Goal: Task Accomplishment & Management: Manage account settings

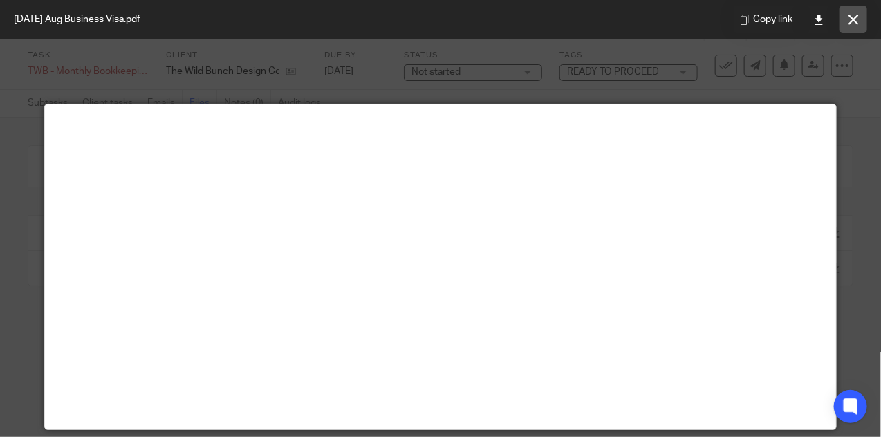
click at [851, 24] on button at bounding box center [854, 20] width 28 height 28
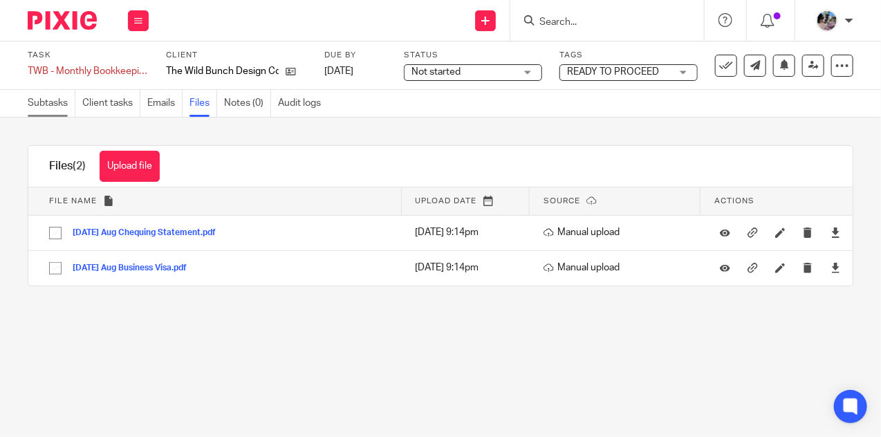
click at [60, 103] on link "Subtasks" at bounding box center [52, 103] width 48 height 27
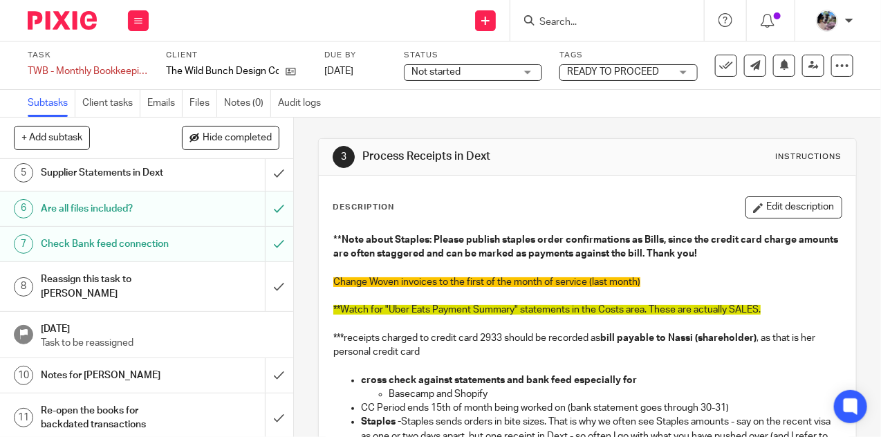
scroll to position [176, 0]
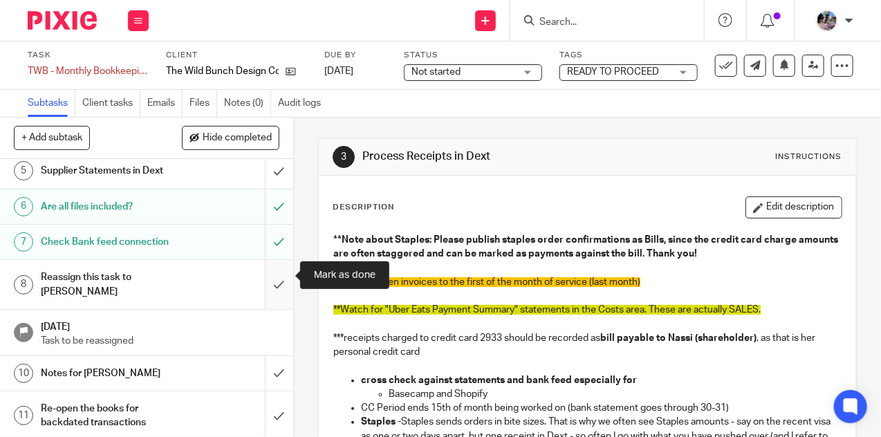
click at [277, 275] on input "submit" at bounding box center [146, 284] width 293 height 49
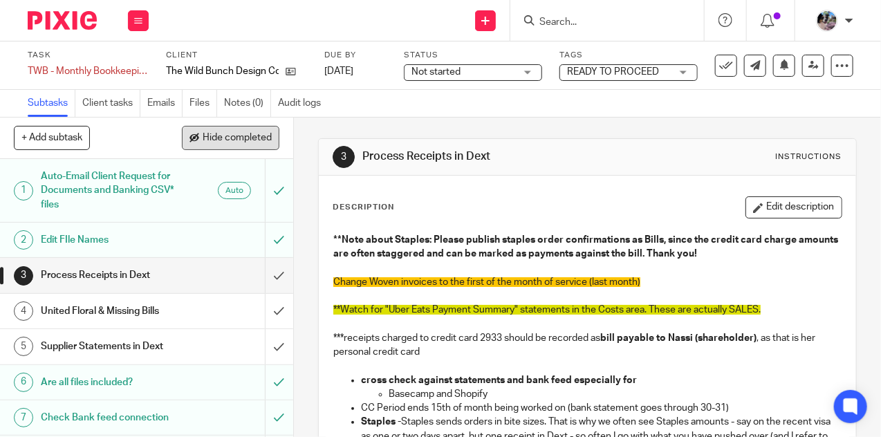
click at [225, 141] on span "Hide completed" at bounding box center [237, 138] width 69 height 11
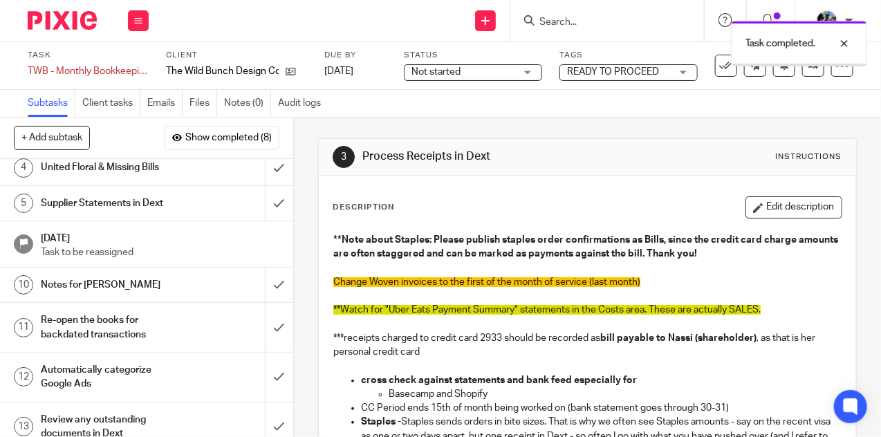
scroll to position [55, 0]
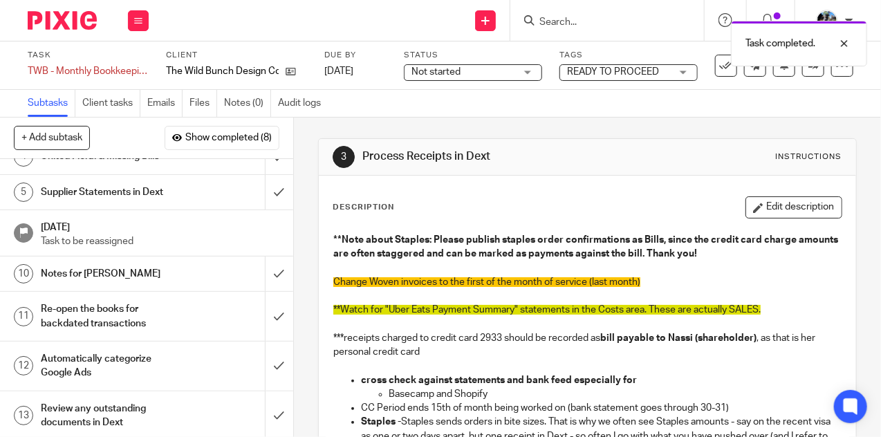
click at [187, 271] on div "Notes for [PERSON_NAME]" at bounding box center [146, 274] width 210 height 21
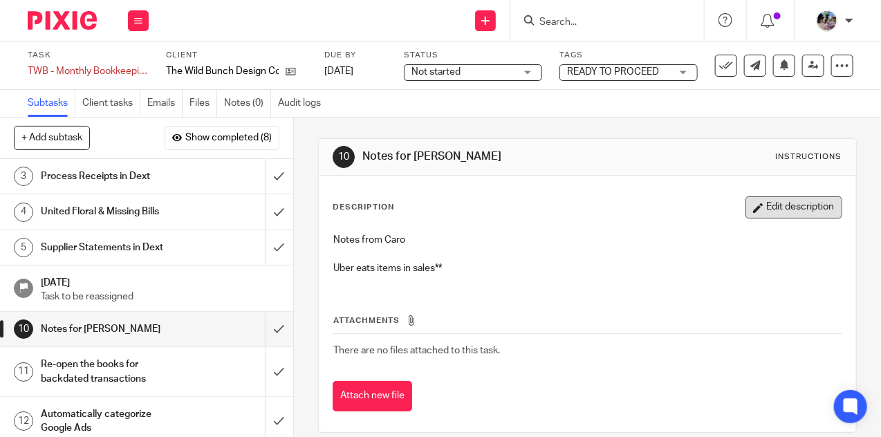
click at [779, 205] on button "Edit description" at bounding box center [794, 207] width 97 height 22
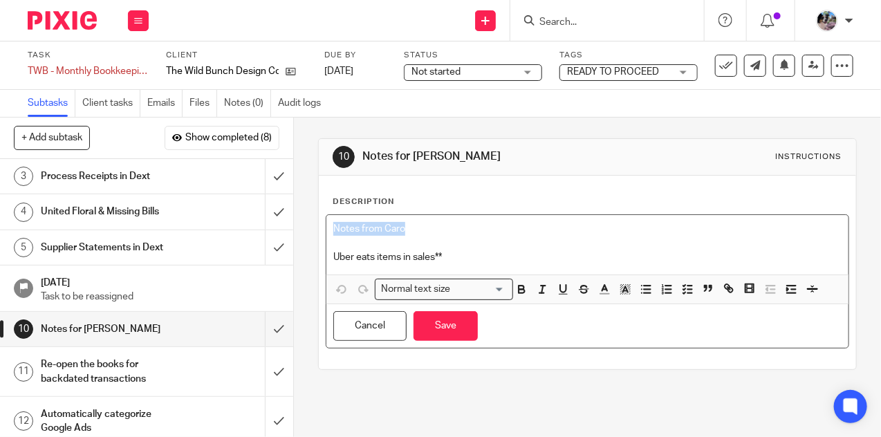
drag, startPoint x: 414, startPoint y: 232, endPoint x: 315, endPoint y: 230, distance: 98.9
click at [315, 230] on div "10 Notes for Ciara Instructions Description Notes from Caro Uber eats items in …" at bounding box center [587, 278] width 587 height 320
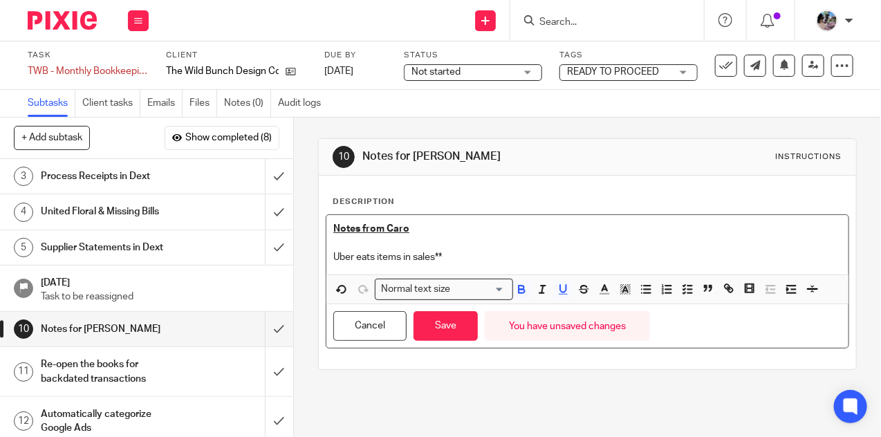
click at [461, 260] on p "Uber eats items in sales**" at bounding box center [587, 257] width 508 height 14
click at [331, 259] on div "Notes from Caro Uber eats items in sales**" at bounding box center [587, 244] width 522 height 59
click at [652, 286] on icon "button" at bounding box center [646, 289] width 12 height 12
click at [510, 261] on p "Uber eats items in sales**" at bounding box center [601, 257] width 481 height 14
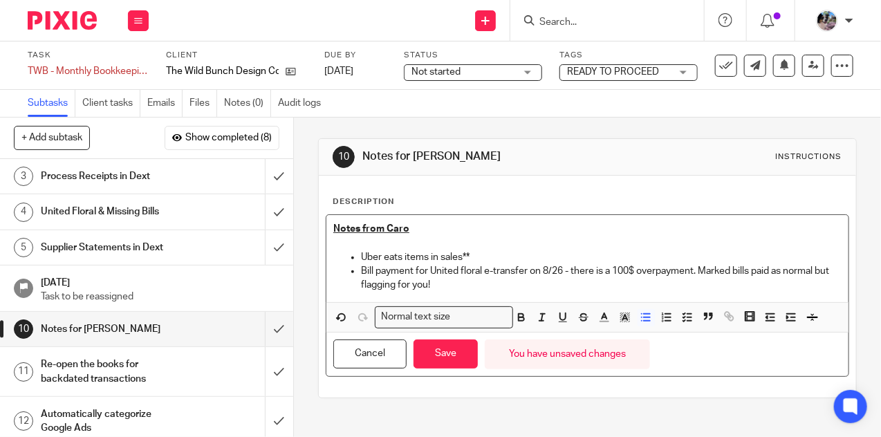
click at [487, 252] on p "Uber eats items in sales**" at bounding box center [601, 257] width 481 height 14
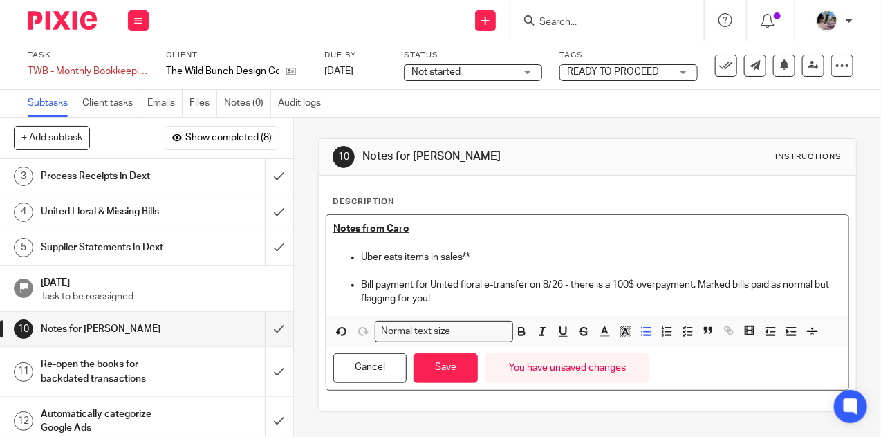
click at [475, 300] on p "Bill payment for United floral e-transfer on 8/26 - there is a 100$ overpayment…" at bounding box center [601, 292] width 481 height 28
click at [698, 284] on p "Bill payment for United floral e-transfer on 8/26 - there is a 100$ overpayment…" at bounding box center [601, 292] width 481 height 28
click at [694, 287] on p "Bill payment for United floral e-transfer on 8/26 - there is a 100$ overpayment…" at bounding box center [601, 292] width 481 height 28
click at [645, 299] on p "Bill payment for United floral e-transfer on 8/26 - there is a 100$ overpayment…" at bounding box center [601, 292] width 481 height 28
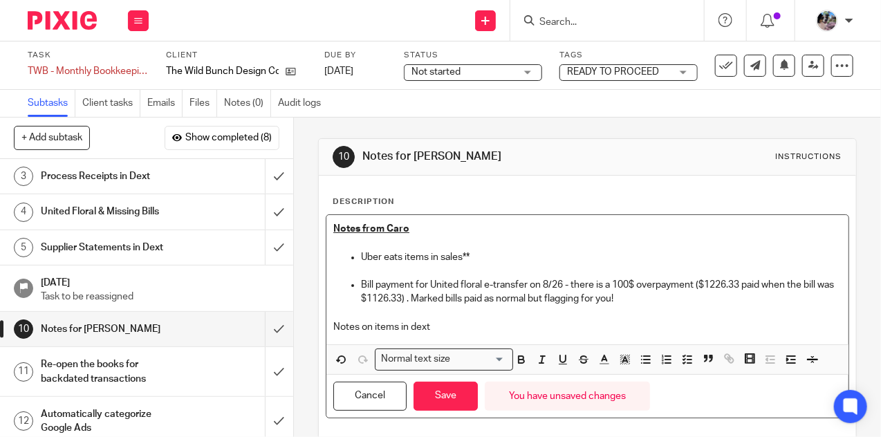
click at [373, 324] on p "Notes on items in dext" at bounding box center [587, 327] width 508 height 14
drag, startPoint x: 480, startPoint y: 326, endPoint x: 313, endPoint y: 322, distance: 166.7
click at [313, 322] on div "10 Notes for Ciara Instructions Description Notes from Caro Uber eats items in …" at bounding box center [587, 278] width 587 height 320
click at [562, 366] on button "button" at bounding box center [563, 359] width 17 height 17
click at [521, 356] on icon "button" at bounding box center [521, 357] width 5 height 3
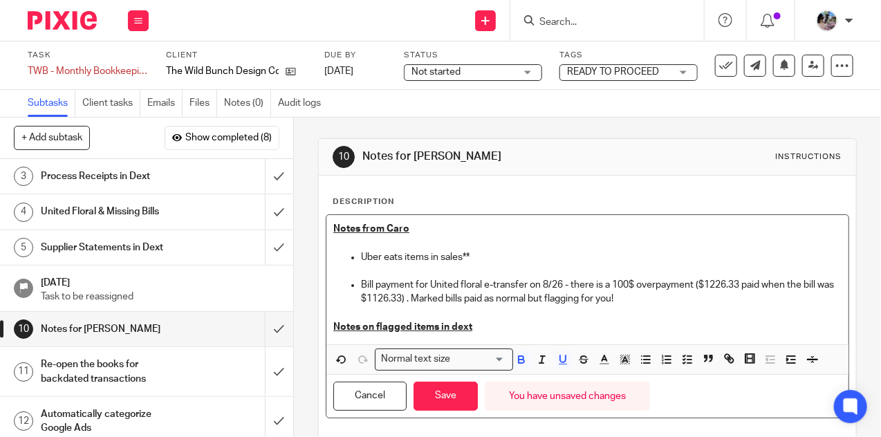
click at [489, 329] on p "Notes on flagged items in dext" at bounding box center [587, 327] width 508 height 14
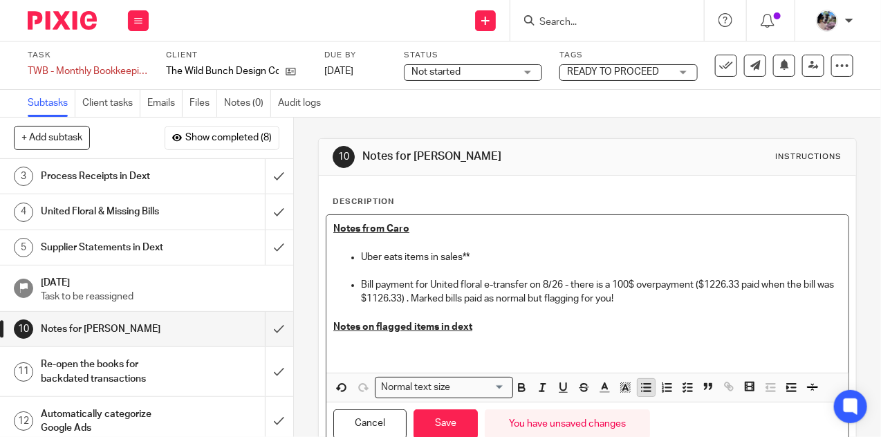
click at [649, 386] on icon "button" at bounding box center [646, 387] width 12 height 12
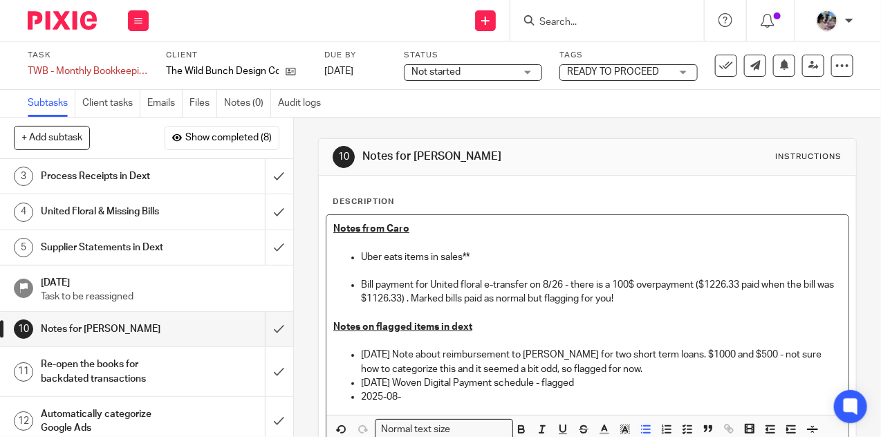
click at [613, 385] on p "2025-08-06 Woven Digital Payment schedule - flagged" at bounding box center [601, 383] width 481 height 14
drag, startPoint x: 838, startPoint y: 380, endPoint x: 601, endPoint y: 382, distance: 237.2
click at [601, 382] on p "2025-08-06 Woven Digital Payment schedule - flagged (for the future, is there a…" at bounding box center [601, 383] width 481 height 14
click at [431, 404] on div "Notes from Caro Uber eats items in sales** Bill payment for United floral e-tra…" at bounding box center [587, 314] width 522 height 199
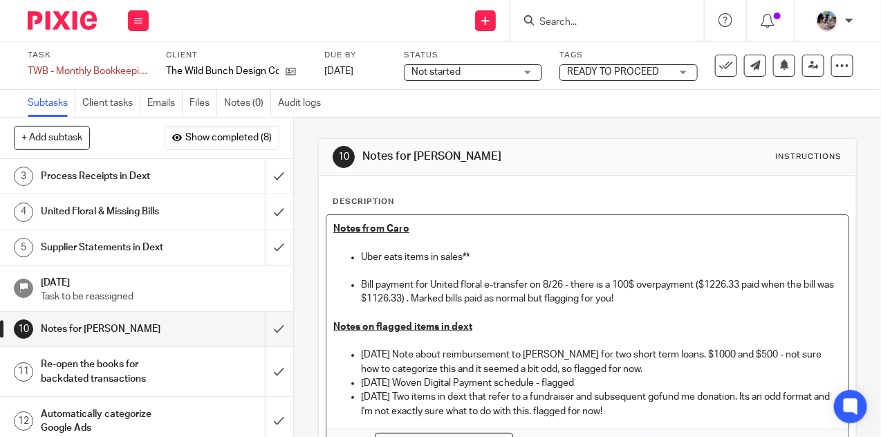
click at [672, 371] on p "2025-08-05 Note about reimbursement to Matt Walker for two short term loans. $1…" at bounding box center [601, 362] width 481 height 28
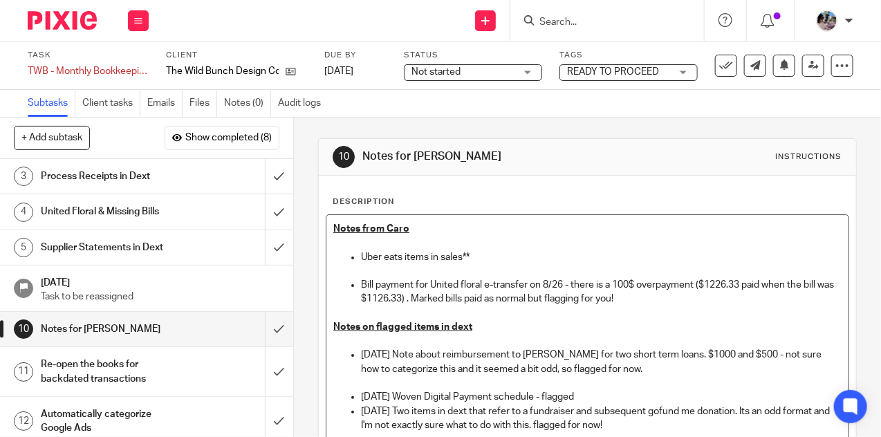
click at [631, 394] on p "2025-08-06 Woven Digital Payment schedule - flagged" at bounding box center [601, 397] width 481 height 14
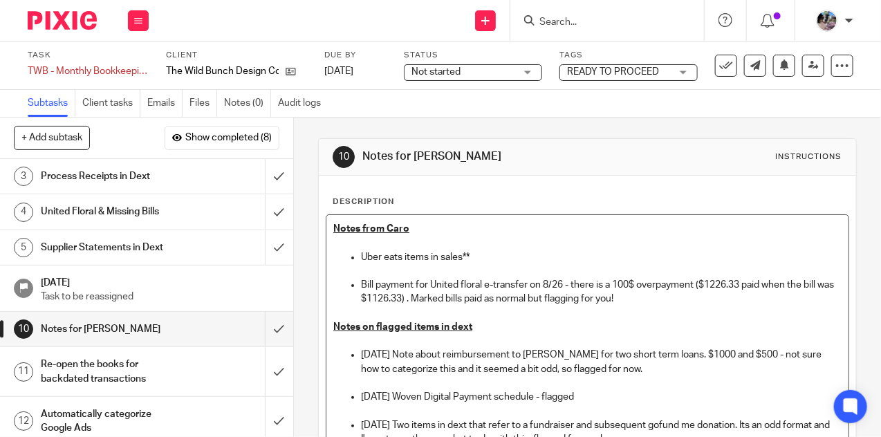
scroll to position [98, 0]
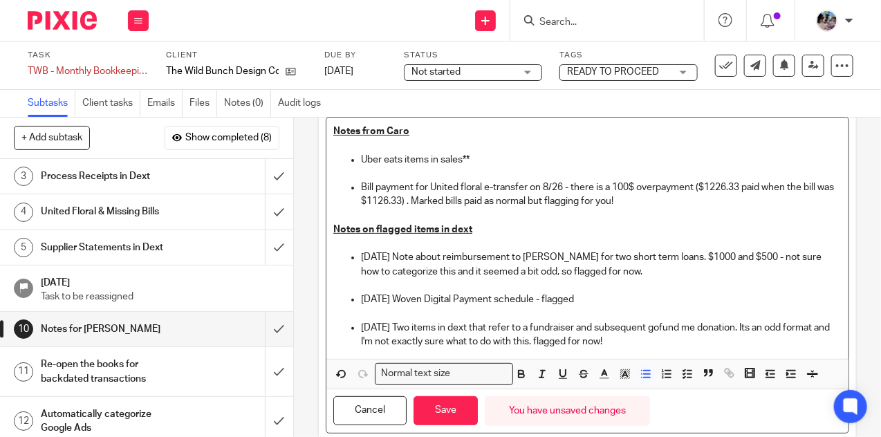
click at [669, 328] on p "2025-08-14 Two items in dext that refer to a fundraiser and subsequent gofund m…" at bounding box center [601, 335] width 481 height 28
click at [657, 342] on p "2025-08-14 Two items in dext that refer to a fundraiser and subsequent gofund m…" at bounding box center [601, 335] width 481 height 28
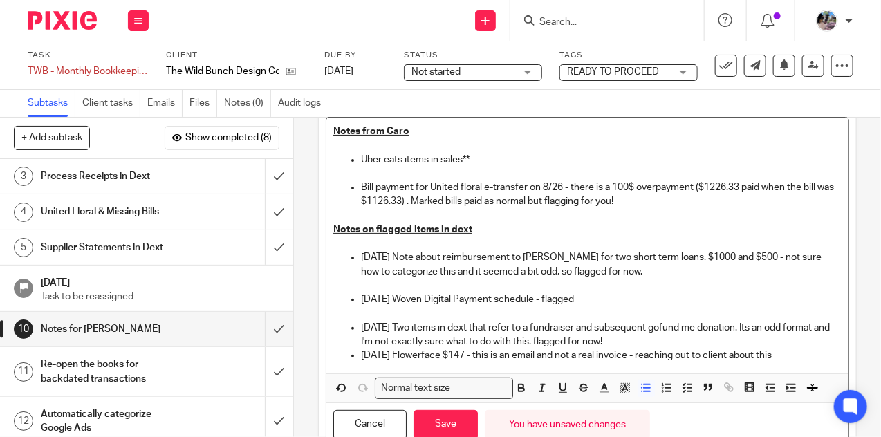
click at [643, 345] on p "2025-08-14 Two items in dext that refer to a fundraiser and subsequent gofund m…" at bounding box center [601, 335] width 481 height 28
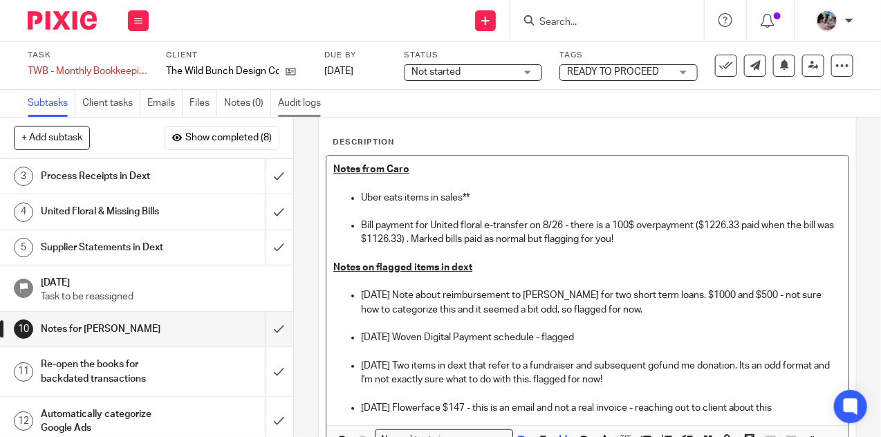
scroll to position [0, 0]
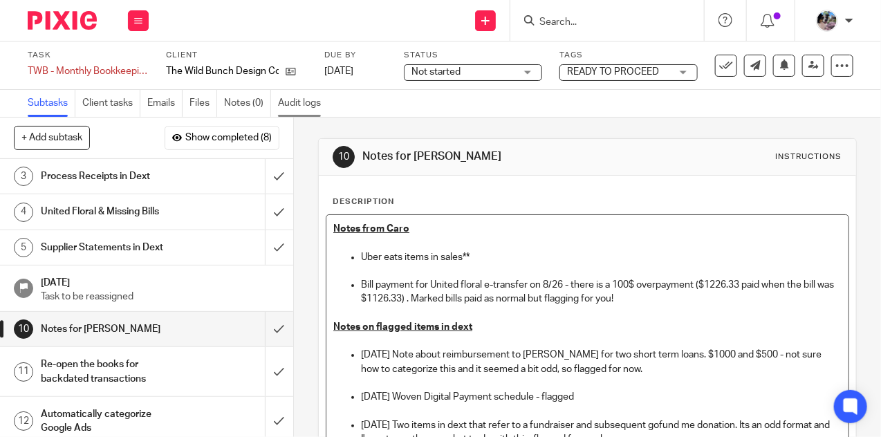
drag, startPoint x: 810, startPoint y: 370, endPoint x: 300, endPoint y: 113, distance: 570.7
click at [300, 113] on main "Task TWB - Monthly Bookkeeping - August Save TWB - Monthly Bookkeeping - August…" at bounding box center [440, 218] width 881 height 437
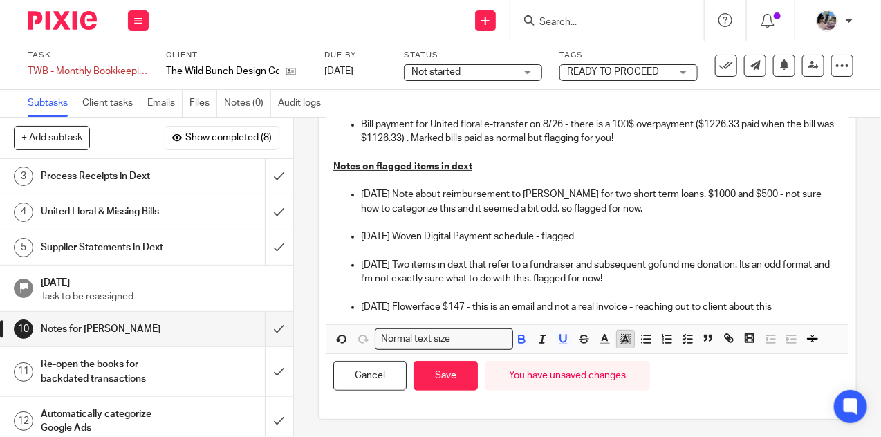
click at [622, 338] on rect "button" at bounding box center [622, 338] width 1 height 1
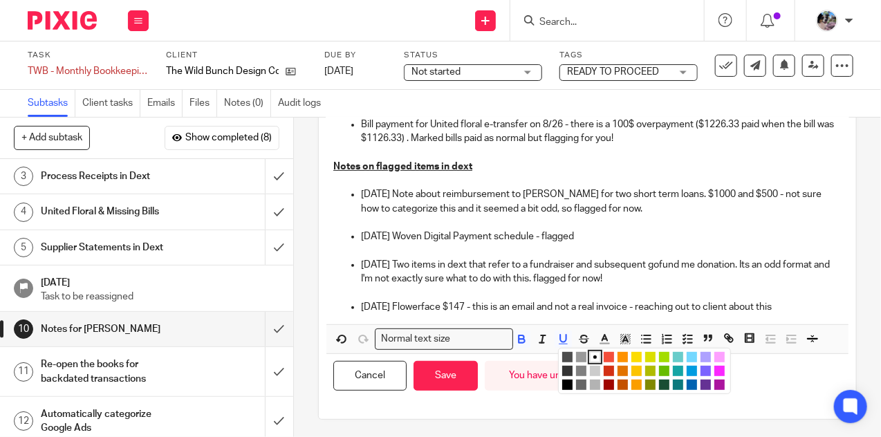
click at [694, 355] on li "color:#73D8FF" at bounding box center [692, 357] width 10 height 10
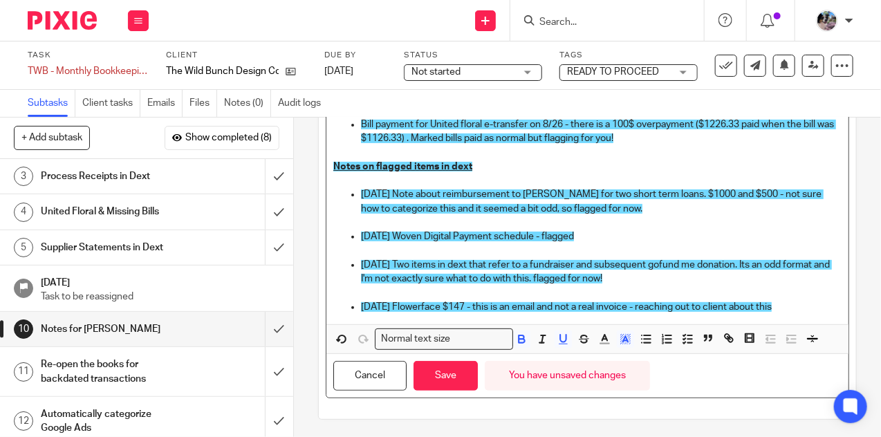
click at [815, 305] on p "2025-08-20 Flowerface $147 - this is an email and not a real invoice - reaching…" at bounding box center [601, 307] width 481 height 14
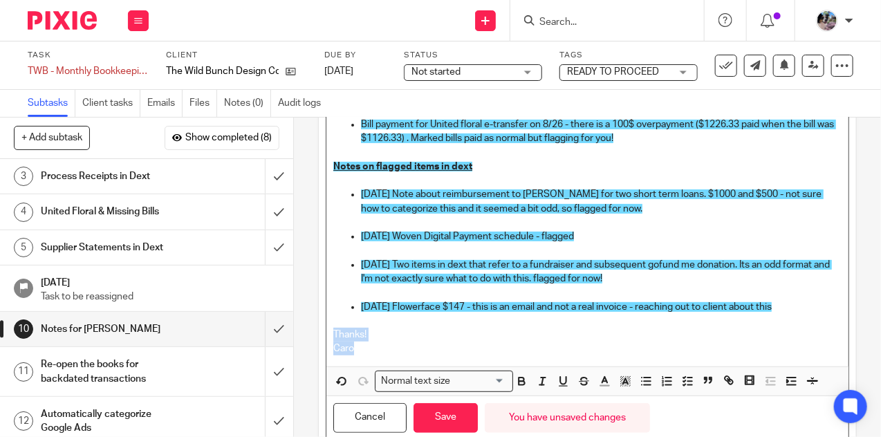
drag, startPoint x: 372, startPoint y: 347, endPoint x: 321, endPoint y: 335, distance: 52.5
click at [321, 335] on div "Description Notes from Caro Uber eats items in sales** Bill payment for United …" at bounding box center [587, 238] width 537 height 446
click at [629, 378] on icon "button" at bounding box center [625, 381] width 12 height 12
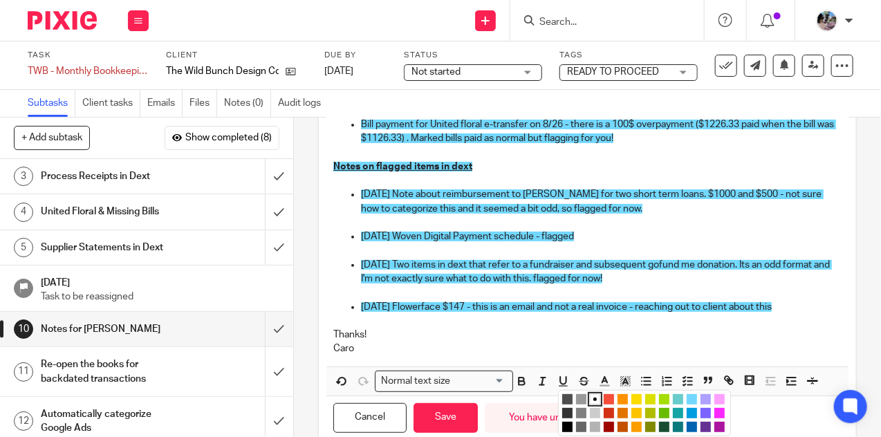
click at [691, 399] on li "color:#73D8FF" at bounding box center [692, 399] width 10 height 10
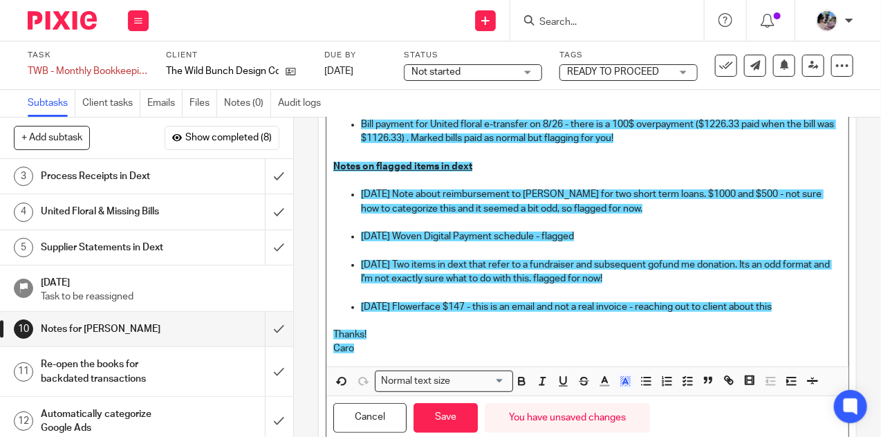
click at [625, 234] on p "2025-08-06 Woven Digital Payment schedule - flagged" at bounding box center [601, 237] width 481 height 14
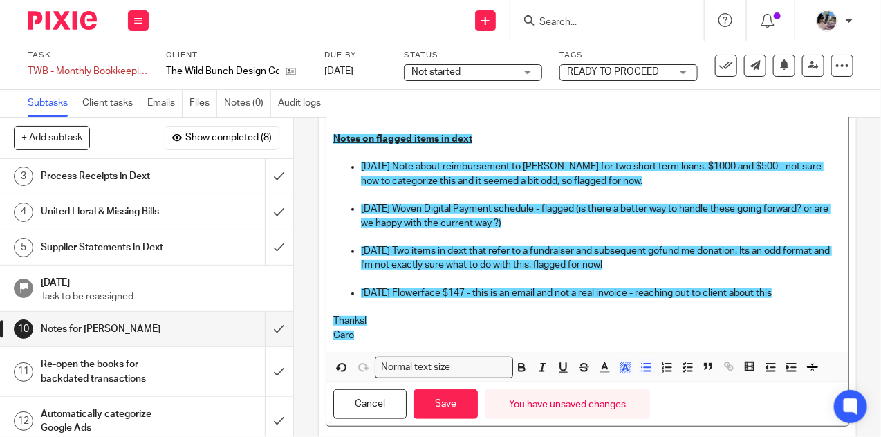
scroll to position [189, 0]
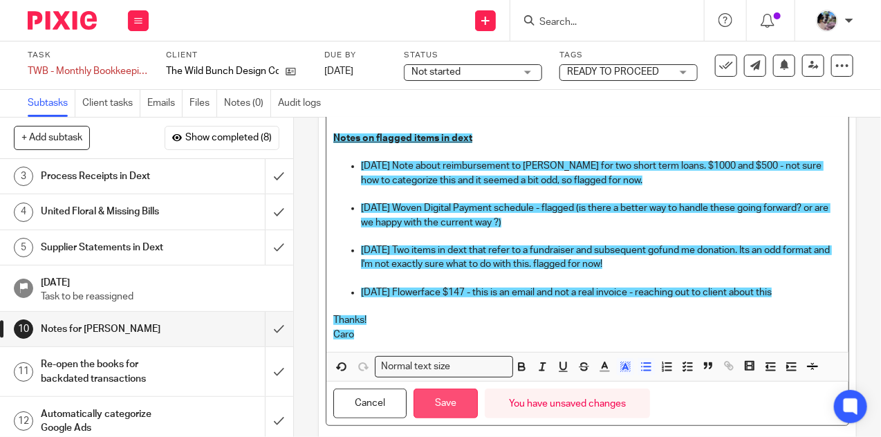
click at [438, 396] on button "Save" at bounding box center [446, 404] width 64 height 30
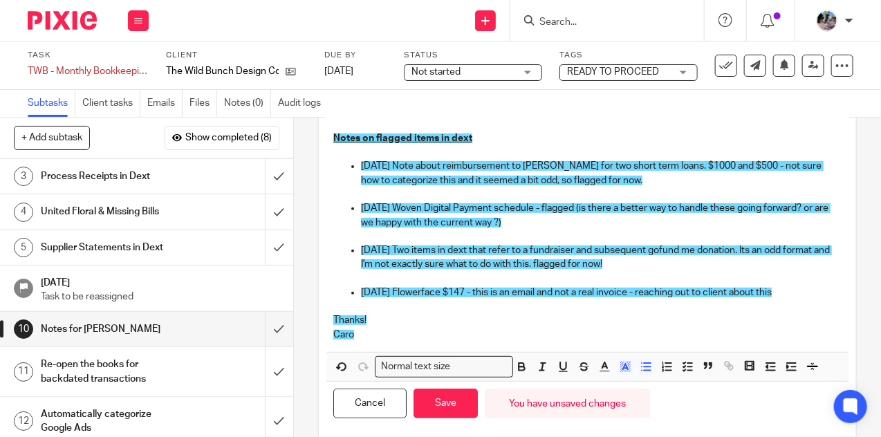
scroll to position [200, 0]
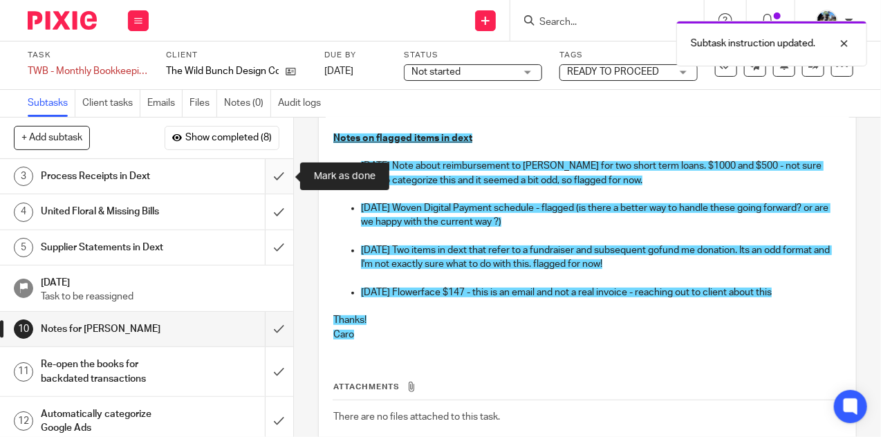
click at [274, 172] on input "submit" at bounding box center [146, 176] width 293 height 35
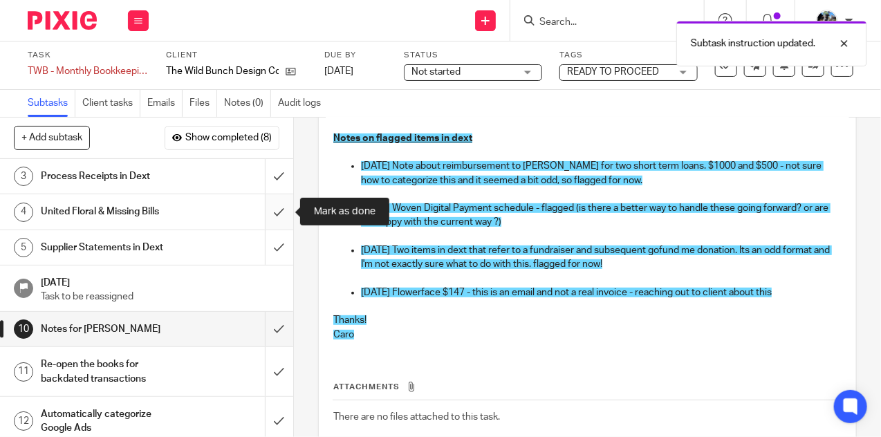
click at [279, 207] on input "submit" at bounding box center [146, 211] width 293 height 35
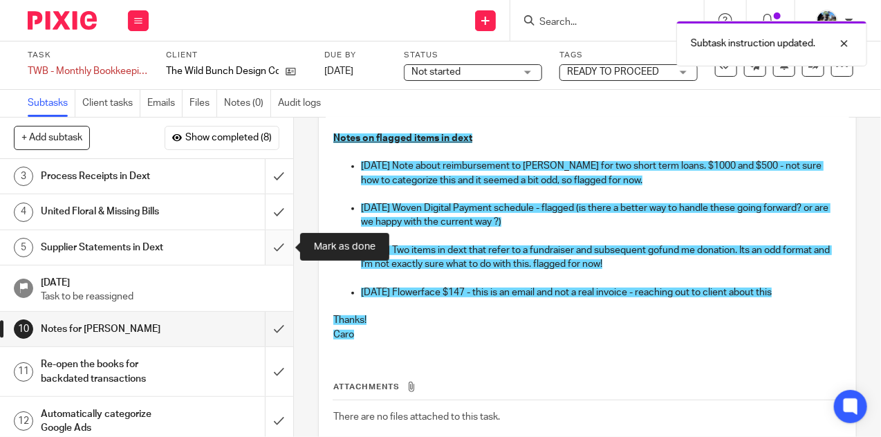
click at [280, 252] on input "submit" at bounding box center [146, 247] width 293 height 35
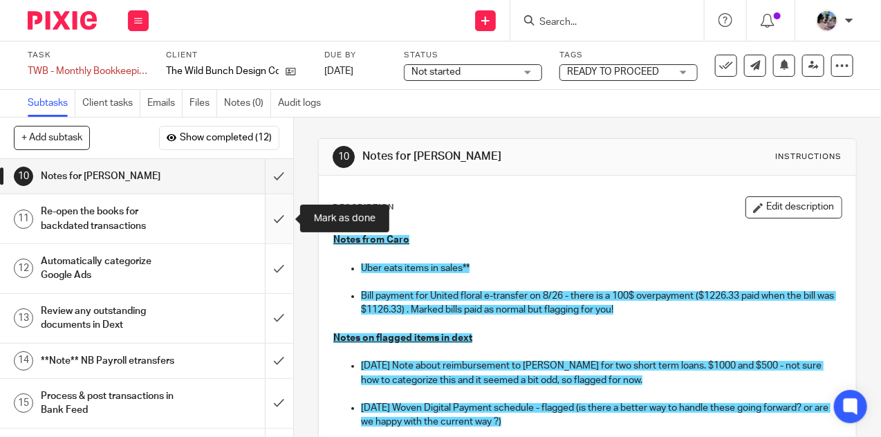
click at [277, 218] on input "submit" at bounding box center [146, 218] width 293 height 49
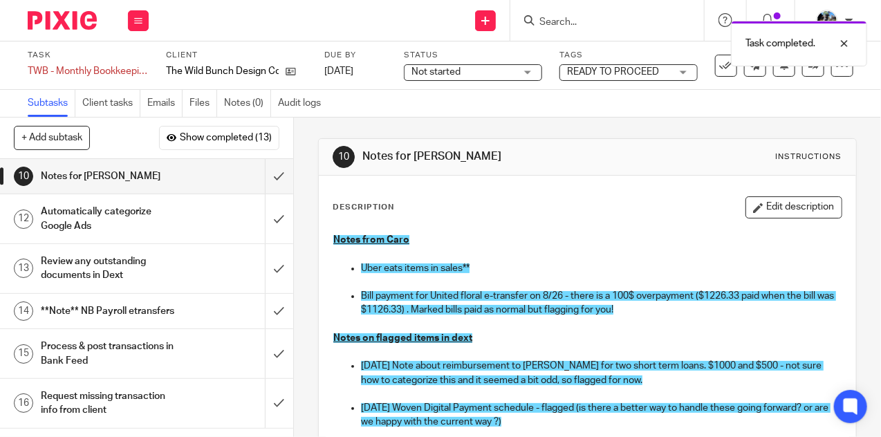
click at [483, 75] on span "Not started" at bounding box center [464, 72] width 104 height 15
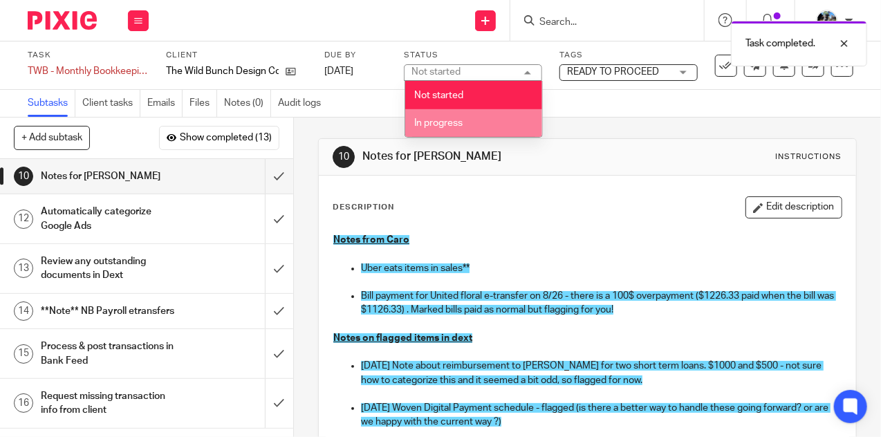
click at [466, 119] on li "In progress" at bounding box center [473, 123] width 137 height 28
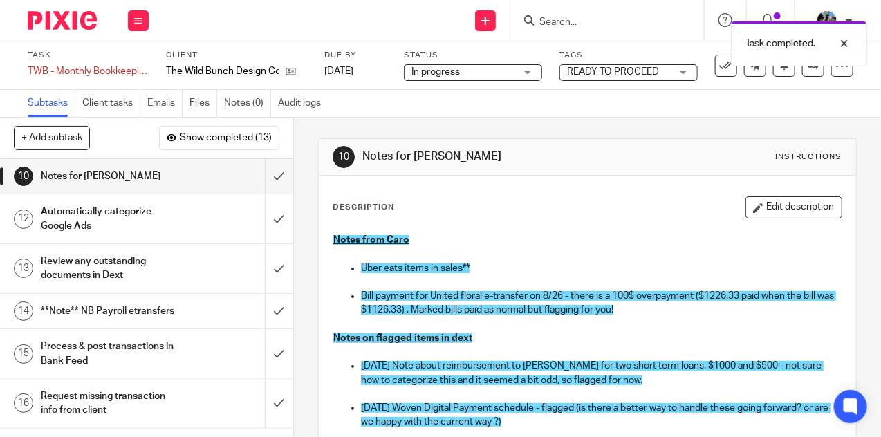
click at [613, 75] on span "READY TO PROCEED" at bounding box center [613, 72] width 92 height 10
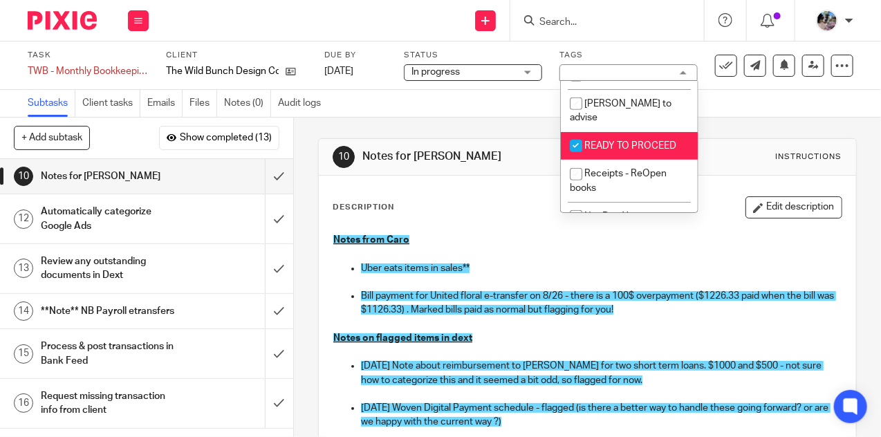
click at [575, 141] on input "checkbox" at bounding box center [576, 146] width 26 height 26
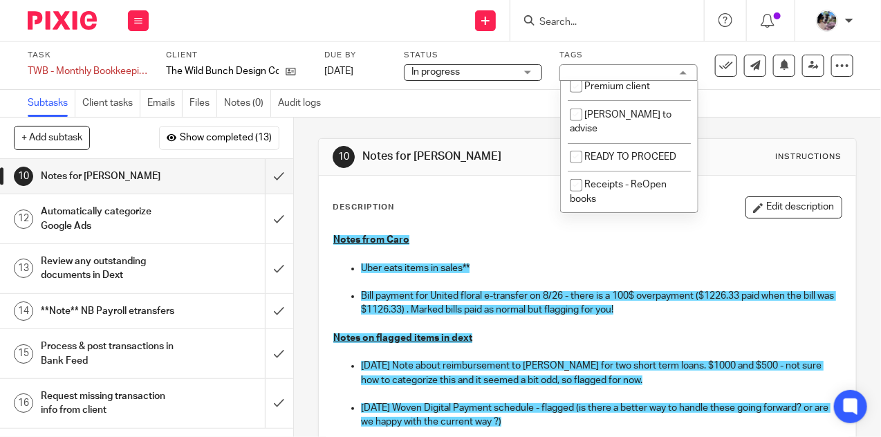
scroll to position [358, 0]
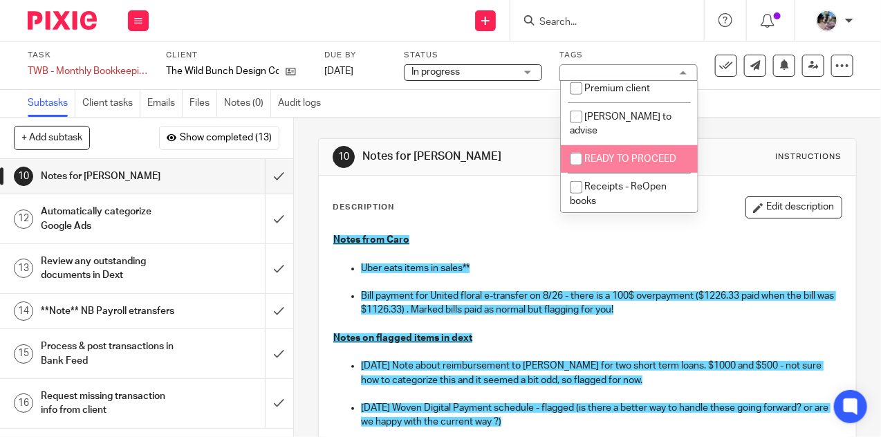
click at [576, 151] on input "checkbox" at bounding box center [576, 159] width 26 height 26
checkbox input "true"
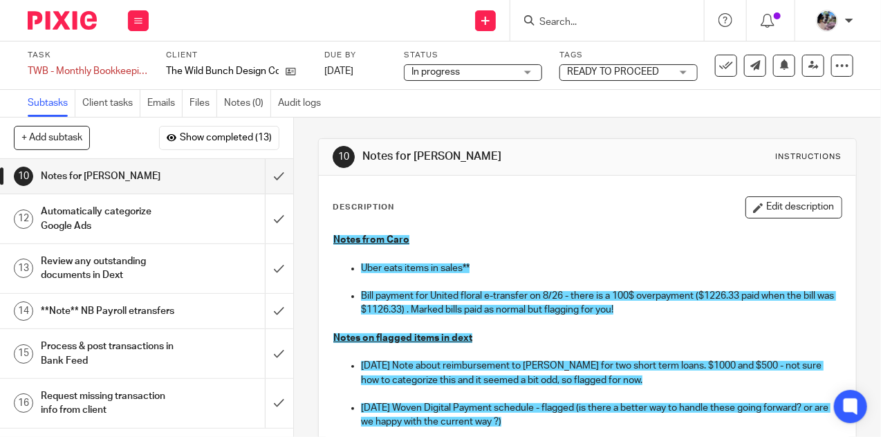
click at [750, 98] on div "Subtasks Client tasks Emails Files Notes (0) Audit logs" at bounding box center [440, 104] width 881 height 28
click at [811, 65] on icon at bounding box center [814, 65] width 10 height 10
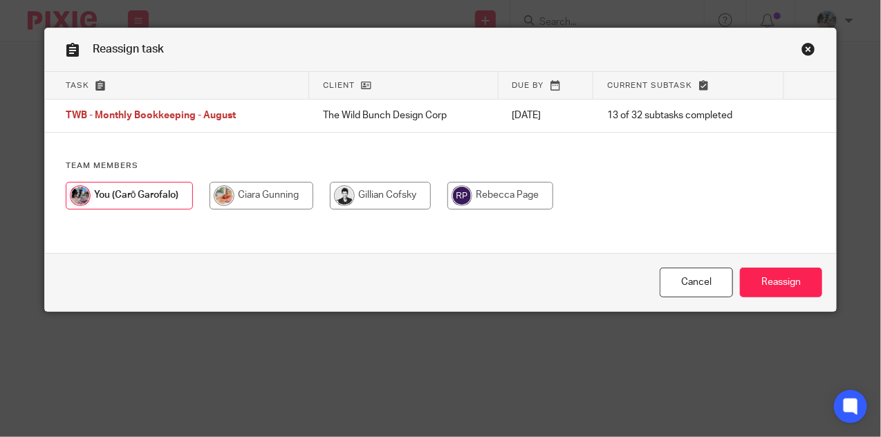
click at [241, 198] on input "radio" at bounding box center [262, 196] width 104 height 28
radio input "true"
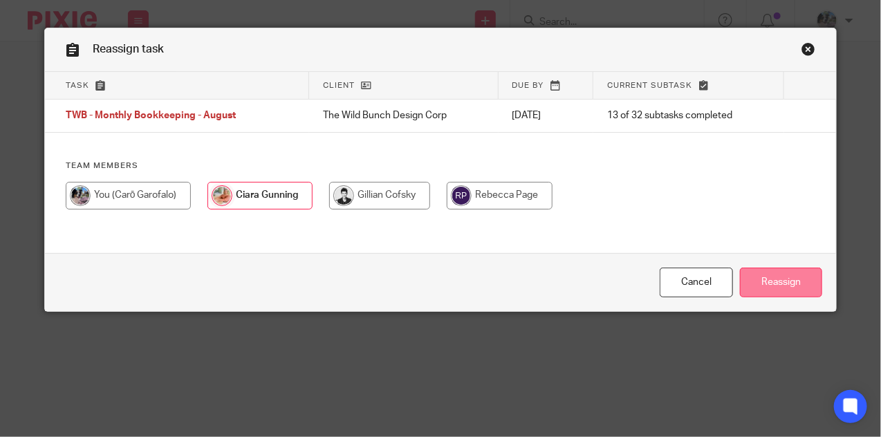
click at [766, 290] on input "Reassign" at bounding box center [781, 283] width 82 height 30
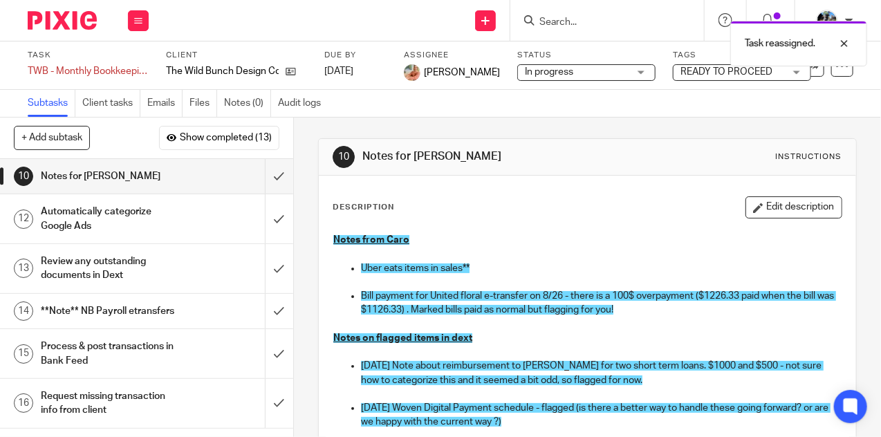
click at [588, 21] on div "Task reassigned." at bounding box center [654, 40] width 427 height 53
click at [546, 23] on div "Task reassigned." at bounding box center [654, 40] width 427 height 53
click at [594, 19] on div "Task reassigned." at bounding box center [654, 40] width 427 height 53
click at [843, 41] on div at bounding box center [833, 43] width 37 height 17
click at [592, 26] on input "Search" at bounding box center [600, 23] width 124 height 12
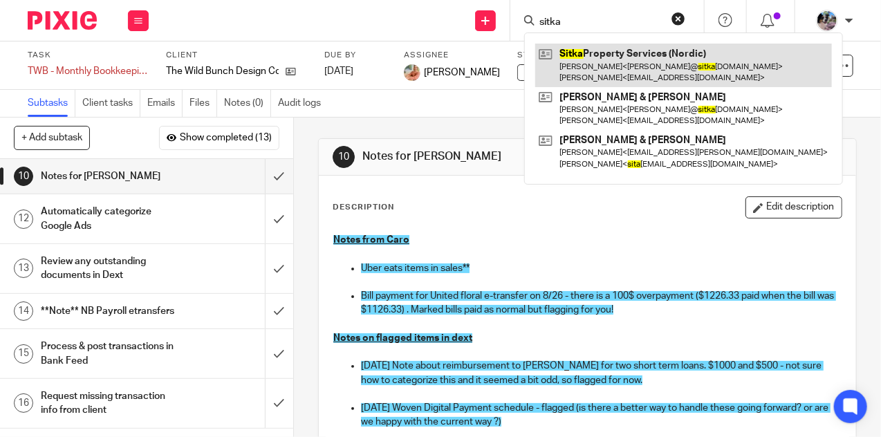
type input "sitka"
click at [595, 77] on link at bounding box center [683, 65] width 297 height 43
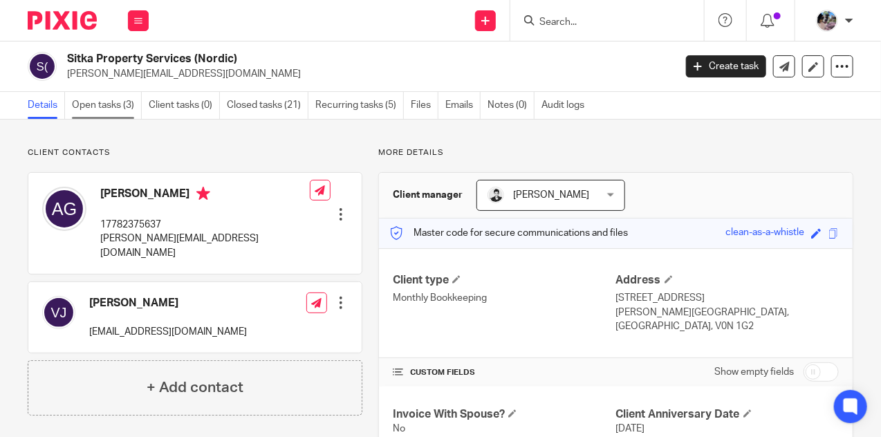
click at [111, 107] on link "Open tasks (3)" at bounding box center [107, 105] width 70 height 27
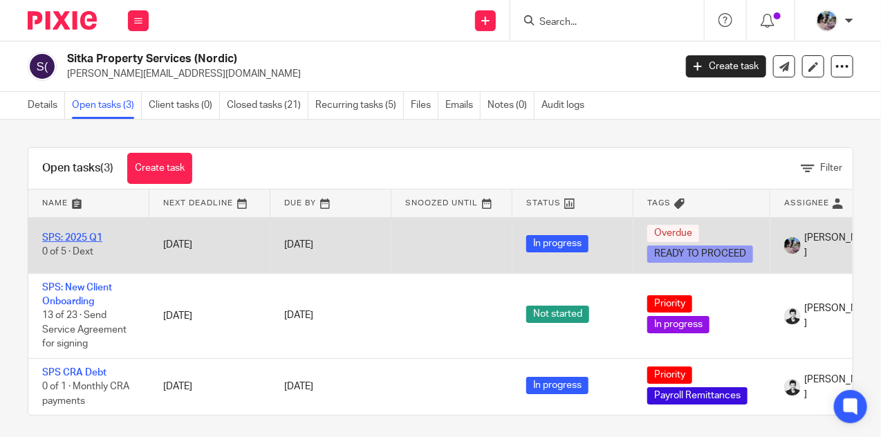
click at [68, 237] on link "SPS: 2025 Q1" at bounding box center [72, 238] width 60 height 10
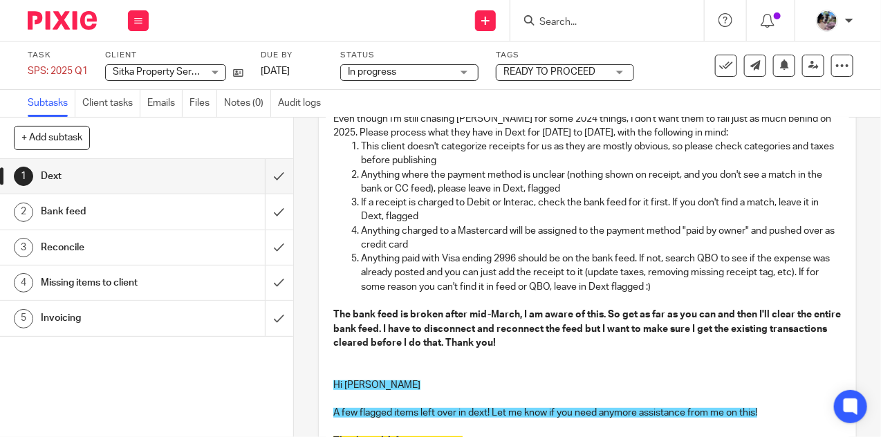
scroll to position [145, 0]
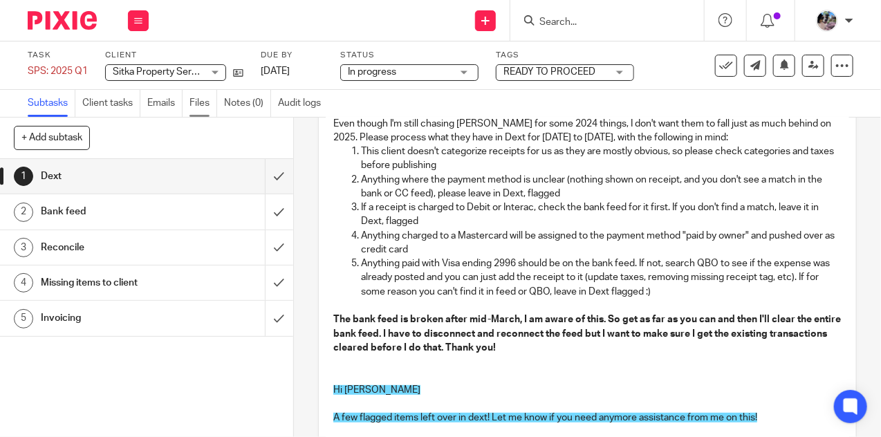
click at [200, 95] on link "Files" at bounding box center [204, 103] width 28 height 27
